Goal: Task Accomplishment & Management: Manage account settings

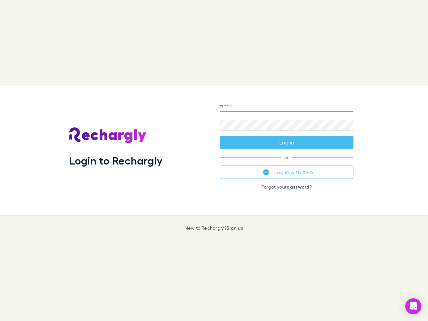
click at [214, 161] on div "Login to Rechargly" at bounding box center [139, 150] width 151 height 130
click at [287, 106] on input "Email" at bounding box center [287, 106] width 134 height 11
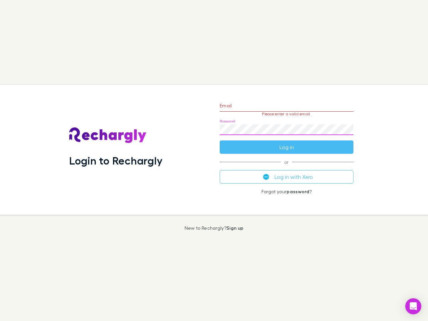
click at [287, 143] on form "Email Please enter a valid email. Password Log in" at bounding box center [287, 125] width 134 height 58
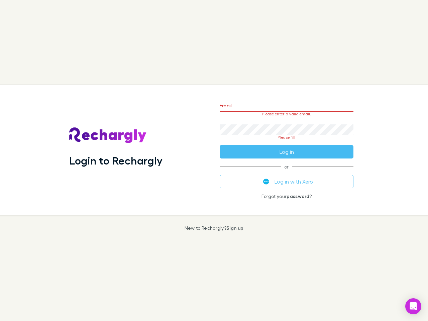
click at [287, 172] on div "Email Please enter a valid email. Password Please fill Log in or Log in with Xe…" at bounding box center [286, 150] width 145 height 130
click at [414, 306] on icon "Open Intercom Messenger" at bounding box center [413, 306] width 7 height 8
